Goal: Find contact information: Find contact information

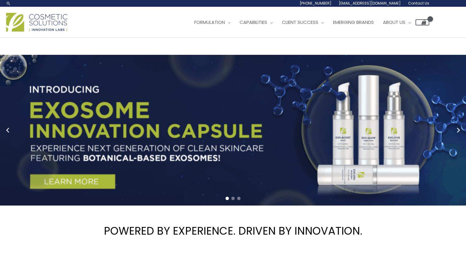
drag, startPoint x: 437, startPoint y: 57, endPoint x: 358, endPoint y: 57, distance: 79.3
click at [358, 33] on div "Main Menu Formulation Menu Toggle Research and Innovation Market Ready Formulas…" at bounding box center [233, 22] width 466 height 22
click at [0, 0] on li "Contact Us" at bounding box center [0, 0] width 0 height 0
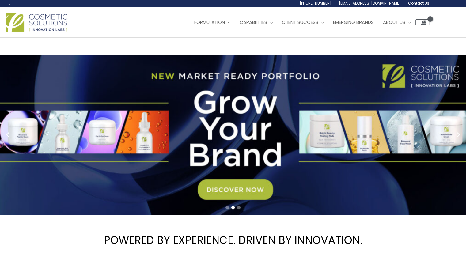
drag, startPoint x: 430, startPoint y: 39, endPoint x: 390, endPoint y: 39, distance: 40.1
click at [390, 33] on div "Main Menu Formulation Menu Toggle Research and Innovation Market Ready Formulas…" at bounding box center [233, 22] width 466 height 22
click at [0, 0] on li "[PHONE_NUMBER]" at bounding box center [0, 0] width 0 height 0
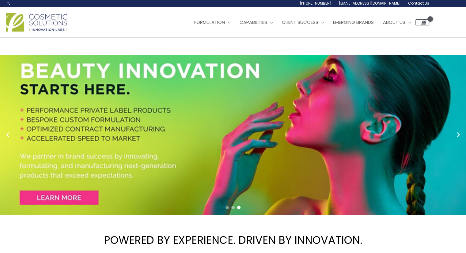
drag, startPoint x: 436, startPoint y: 56, endPoint x: 379, endPoint y: 58, distance: 56.6
click at [379, 33] on div "Main Menu Formulation Menu Toggle Research and Innovation Market Ready Formulas…" at bounding box center [233, 22] width 466 height 22
click at [0, 0] on li "Contact Us" at bounding box center [0, 0] width 0 height 0
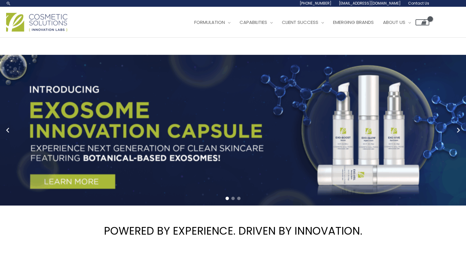
click at [0, 0] on span "[EMAIL_ADDRESS][DOMAIN_NAME]" at bounding box center [0, 0] width 0 height 0
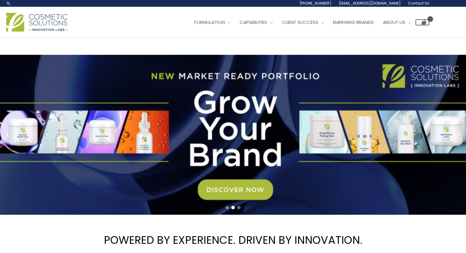
drag, startPoint x: 442, startPoint y: 54, endPoint x: 355, endPoint y: 57, distance: 87.0
click at [355, 33] on div "Main Menu Formulation Menu Toggle Research and Innovation Market Ready Formulas…" at bounding box center [233, 22] width 466 height 22
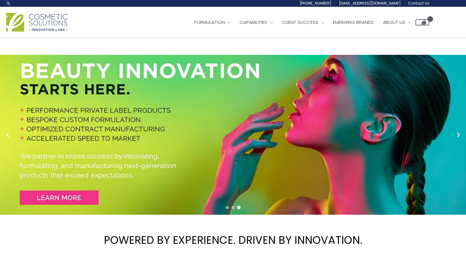
click at [354, 38] on header "Search... [PHONE_NUMBER] [EMAIL_ADDRESS][DOMAIN_NAME] Contact Us Main Menu Form…" at bounding box center [233, 19] width 466 height 38
